Goal: Complete application form: Complete application form

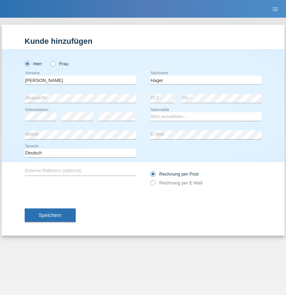
type input "Hager"
select select "CH"
radio input "true"
click at [80, 80] on input "text" at bounding box center [80, 80] width 111 height 9
type input "Taufiq"
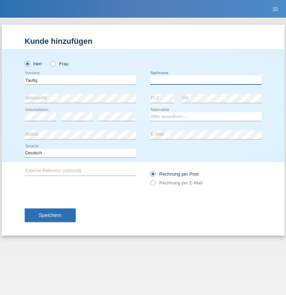
click at [206, 80] on input "text" at bounding box center [205, 80] width 111 height 9
type input "Hardi"
select select "CH"
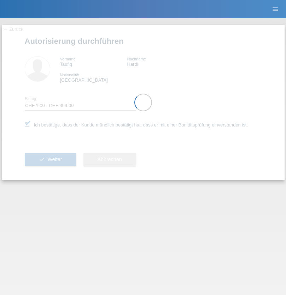
select select "1"
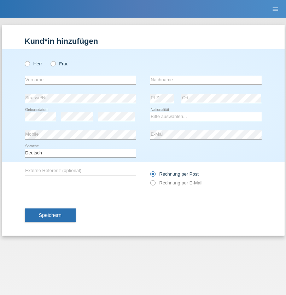
radio input "true"
click at [80, 80] on input "text" at bounding box center [80, 80] width 111 height 9
type input "Luca"
click at [206, 80] on input "text" at bounding box center [205, 80] width 111 height 9
type input "Masaro"
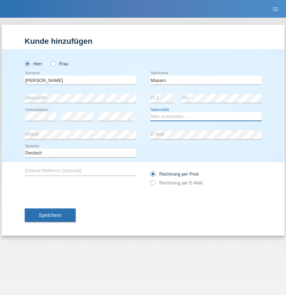
select select "CH"
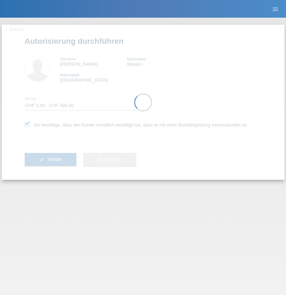
select select "1"
